Goal: Information Seeking & Learning: Check status

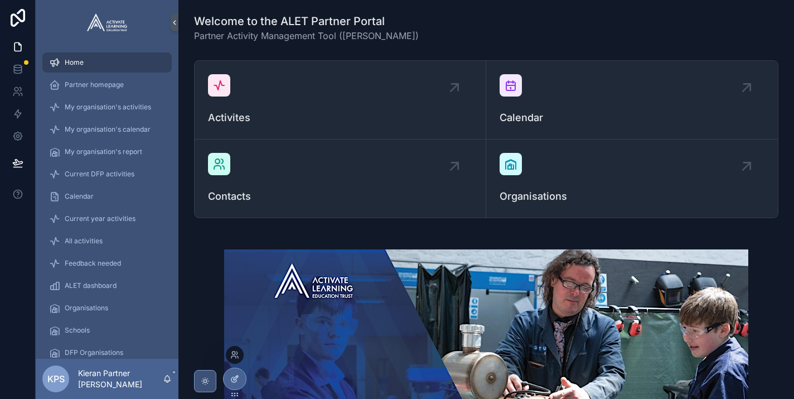
click at [235, 379] on icon at bounding box center [234, 378] width 9 height 9
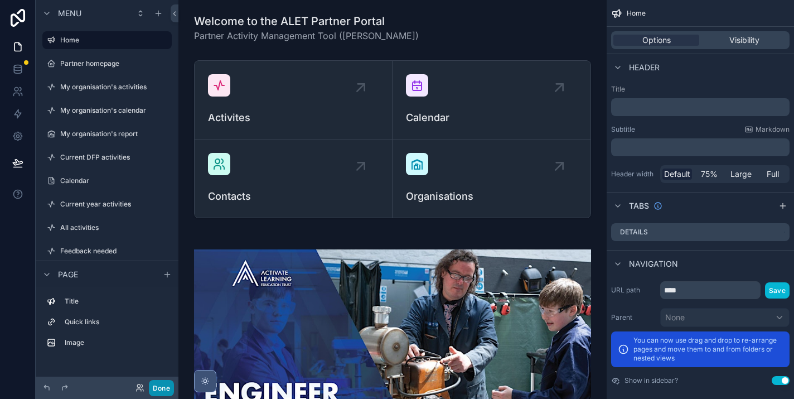
click at [160, 387] on button "Done" at bounding box center [161, 388] width 25 height 16
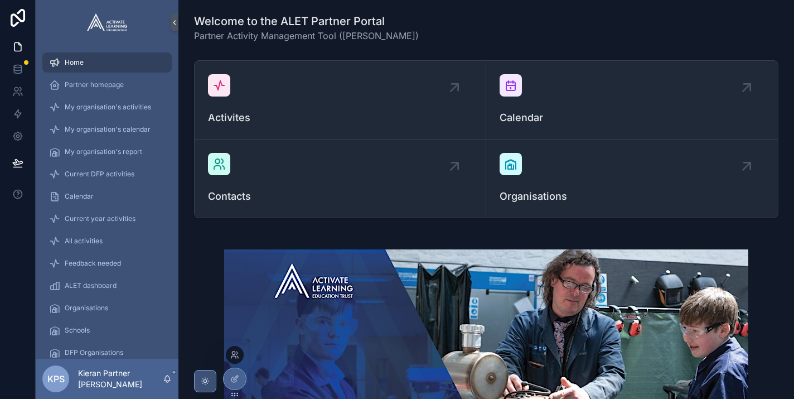
click at [233, 359] on div at bounding box center [235, 355] width 18 height 18
click at [235, 354] on icon at bounding box center [233, 352] width 3 height 3
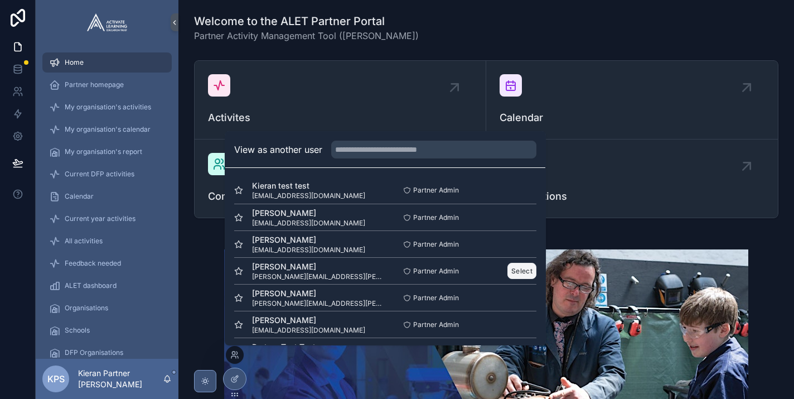
click at [520, 270] on button "Select" at bounding box center [522, 271] width 29 height 16
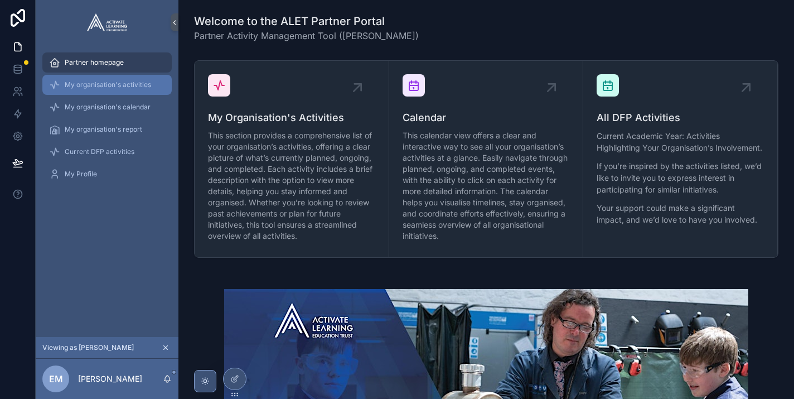
click at [111, 90] on div "My organisation's activities" at bounding box center [107, 85] width 116 height 18
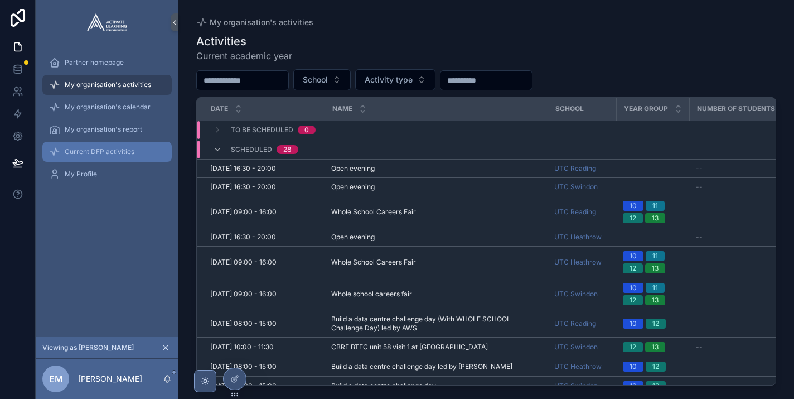
click at [100, 148] on span "Current DFP activities" at bounding box center [100, 151] width 70 height 9
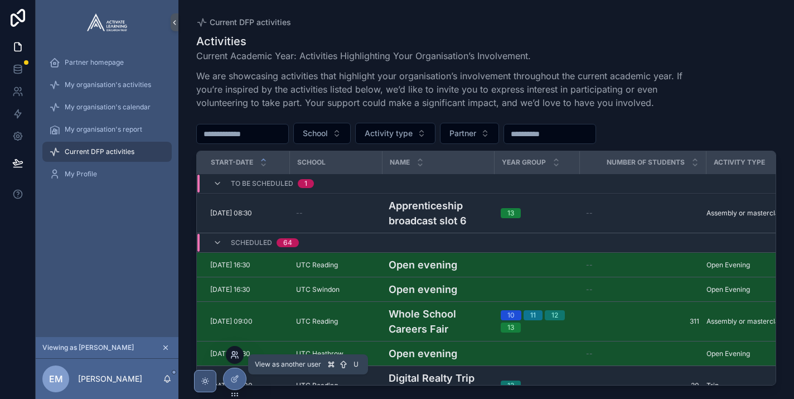
click at [236, 353] on icon at bounding box center [234, 354] width 9 height 9
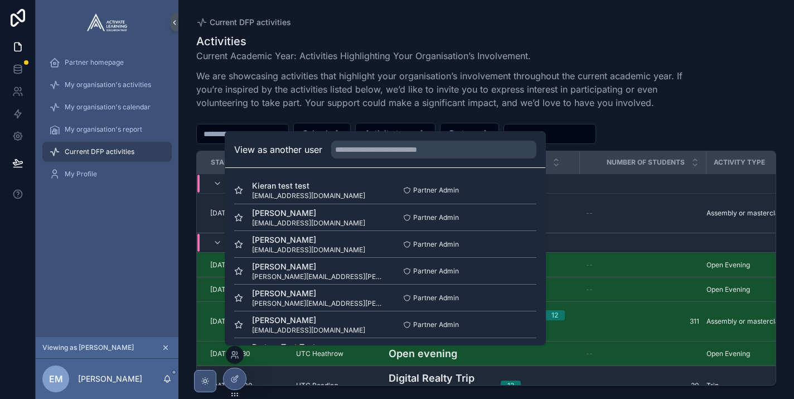
click at [115, 226] on div "Partner homepage My organisation's activities My organisation's calendar My org…" at bounding box center [107, 191] width 143 height 292
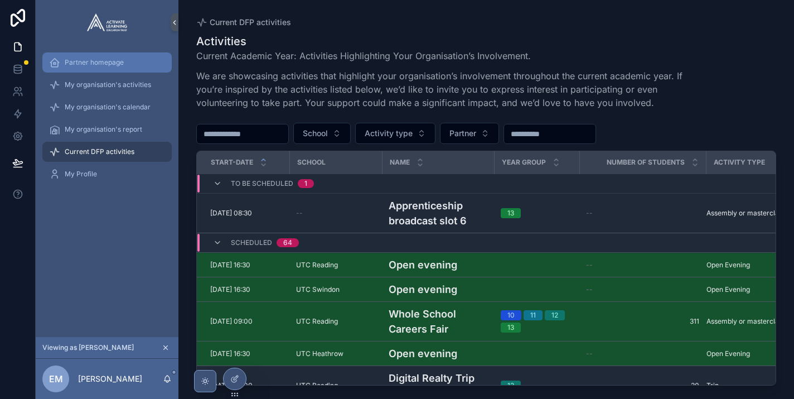
click at [90, 59] on span "Partner homepage" at bounding box center [94, 62] width 59 height 9
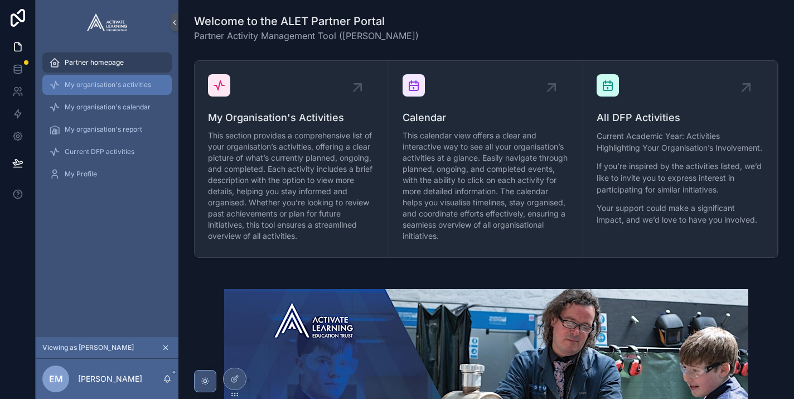
click at [106, 81] on span "My organisation's activities" at bounding box center [108, 84] width 86 height 9
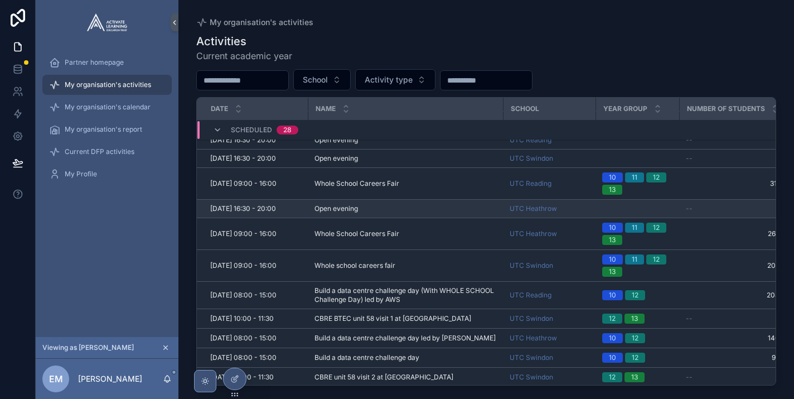
scroll to position [34, 0]
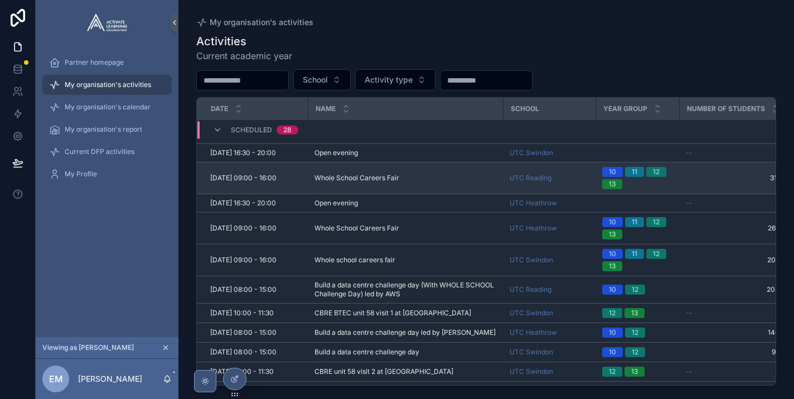
click at [361, 192] on td "Whole School Careers Fair Whole School Careers Fair" at bounding box center [405, 178] width 195 height 32
click at [357, 181] on td "Whole School Careers Fair Whole School Careers Fair" at bounding box center [405, 178] width 195 height 32
click at [277, 182] on span "[DATE] 09:00 - 16:00" at bounding box center [243, 177] width 66 height 9
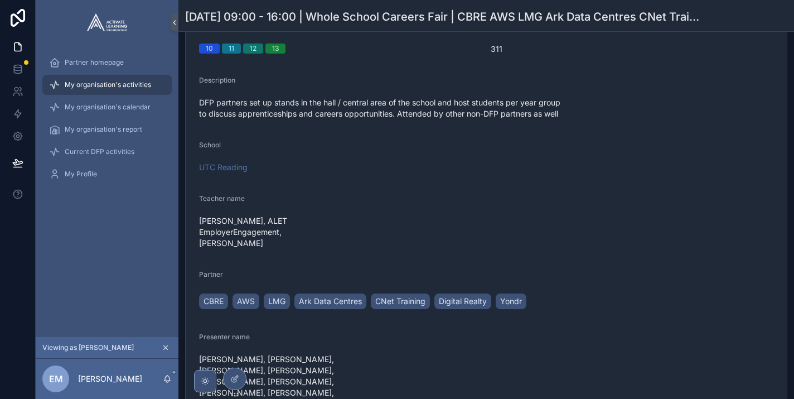
scroll to position [307, 0]
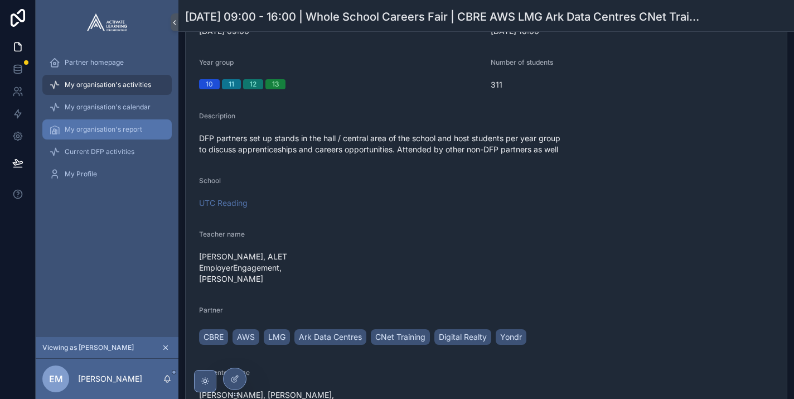
click at [98, 135] on div "My organisation's report" at bounding box center [107, 129] width 116 height 18
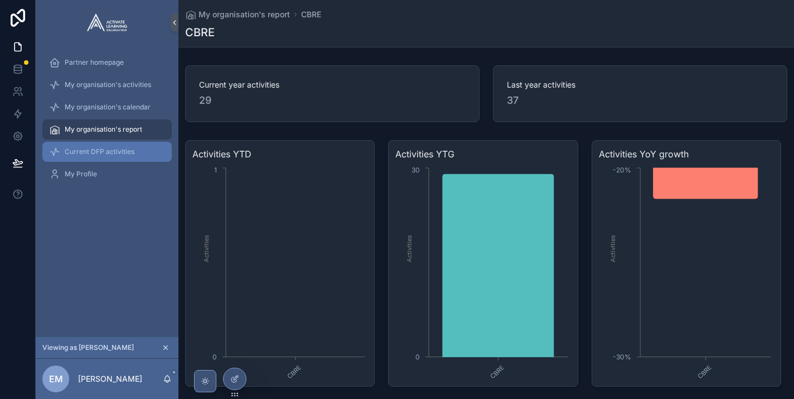
click at [122, 153] on span "Current DFP activities" at bounding box center [100, 151] width 70 height 9
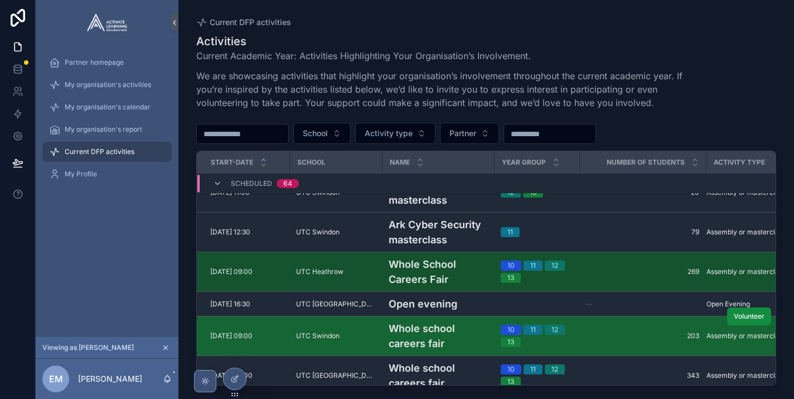
scroll to position [214, 0]
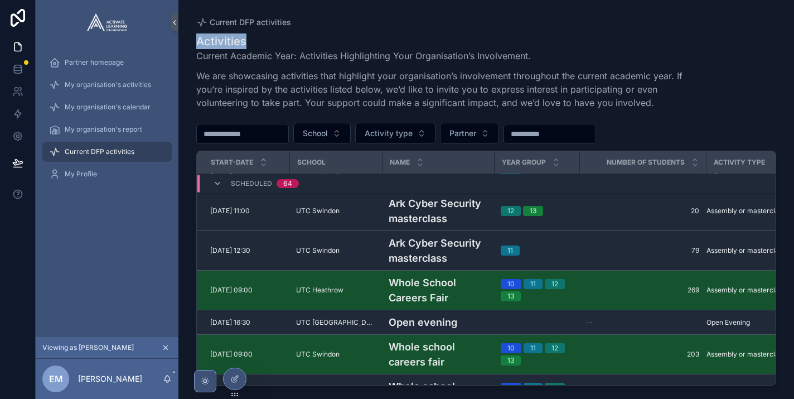
drag, startPoint x: 199, startPoint y: 41, endPoint x: 264, endPoint y: 42, distance: 64.7
click at [264, 43] on h1 "Activities" at bounding box center [444, 41] width 496 height 16
